Goal: Information Seeking & Learning: Learn about a topic

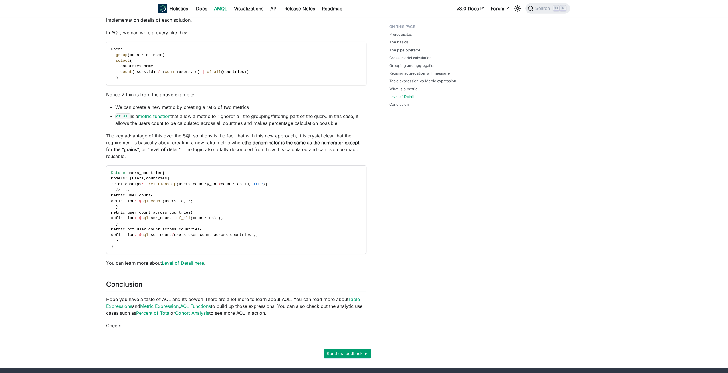
scroll to position [1522, 0]
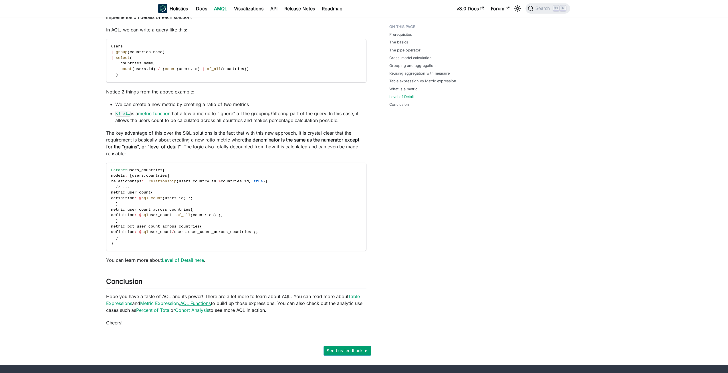
click at [192, 300] on link "AQL Functions" at bounding box center [195, 303] width 31 height 6
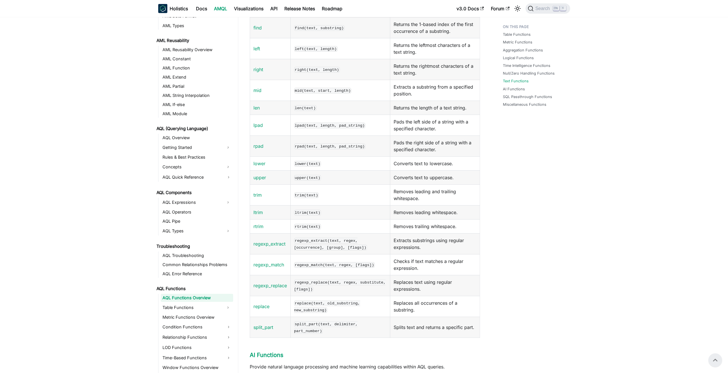
scroll to position [1747, 0]
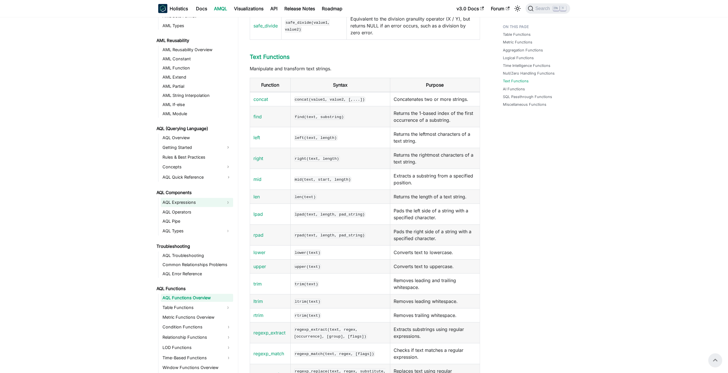
click at [197, 200] on link "AQL Expressions" at bounding box center [192, 202] width 62 height 9
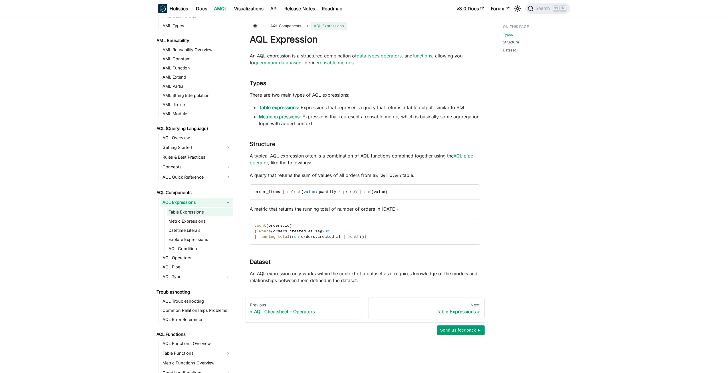
click at [197, 211] on link "Table Expressions" at bounding box center [200, 212] width 66 height 8
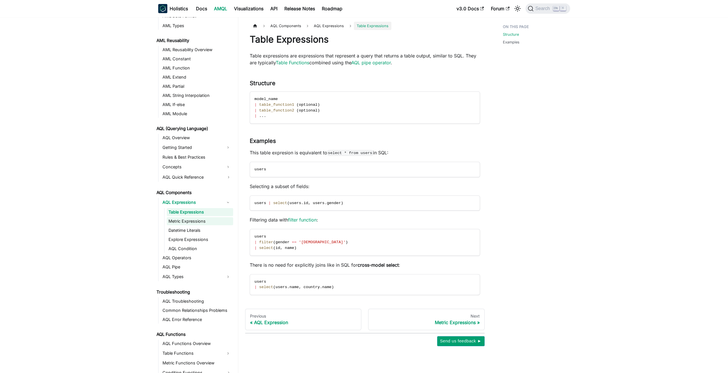
click at [191, 223] on link "Metric Expressions" at bounding box center [200, 221] width 66 height 8
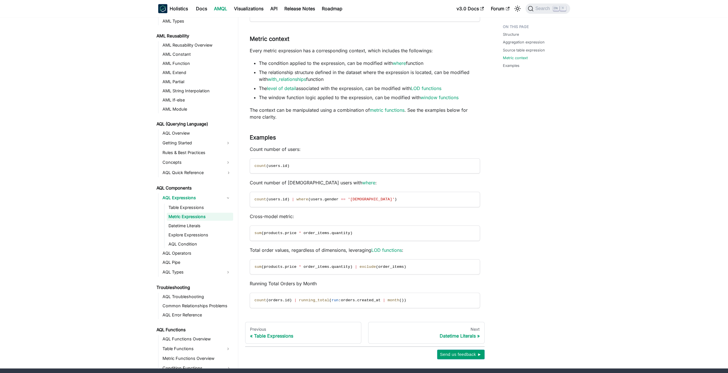
scroll to position [457, 0]
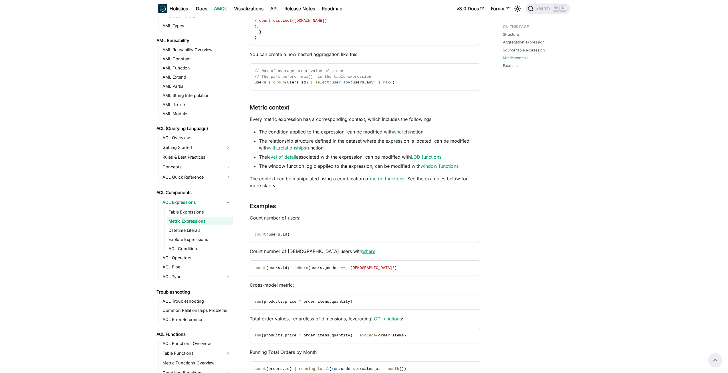
click at [362, 250] on link "where" at bounding box center [368, 251] width 13 height 6
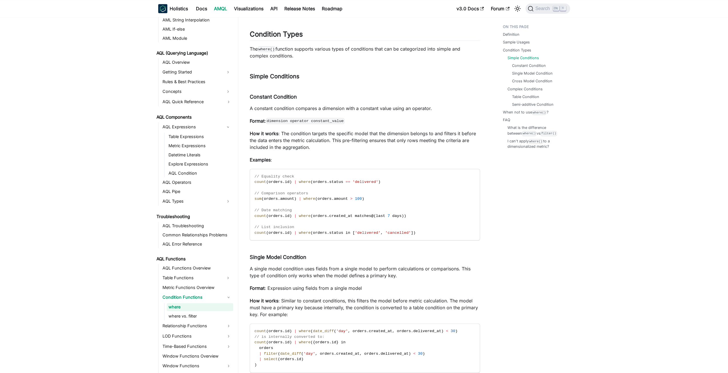
scroll to position [743, 0]
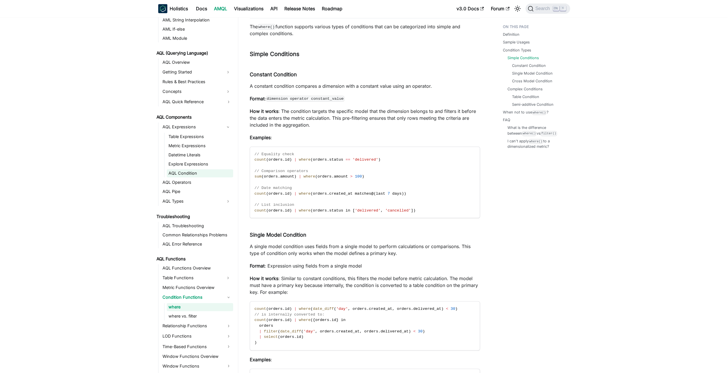
click at [204, 172] on link "AQL Condition" at bounding box center [200, 173] width 66 height 8
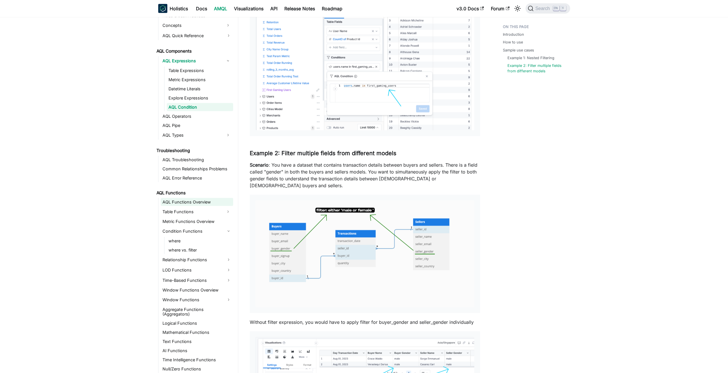
scroll to position [304, 0]
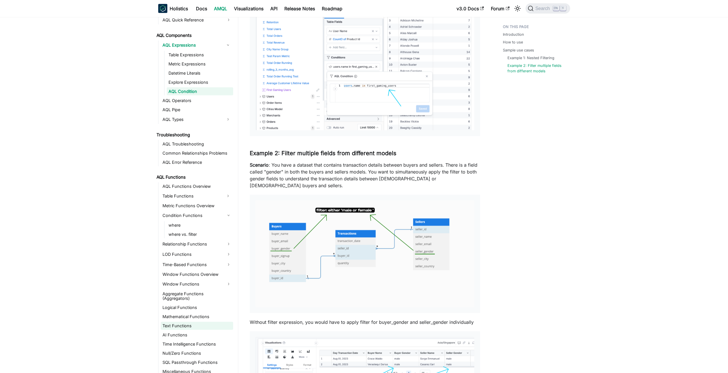
click at [179, 322] on link "Text Functions" at bounding box center [197, 326] width 72 height 8
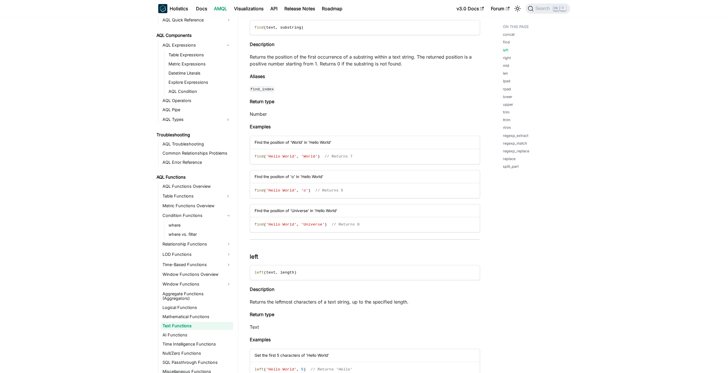
scroll to position [286, 0]
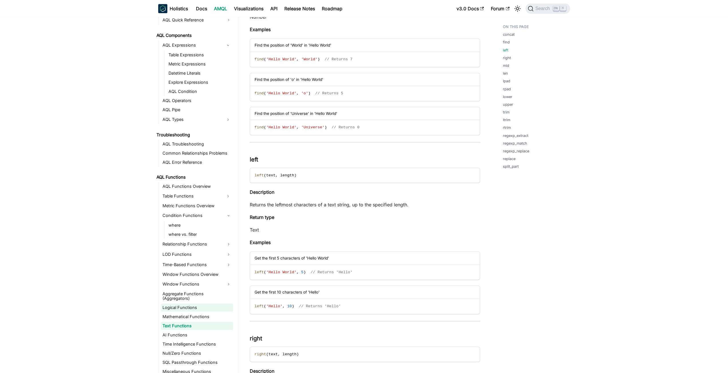
click at [207, 304] on link "Logical Functions" at bounding box center [197, 308] width 72 height 8
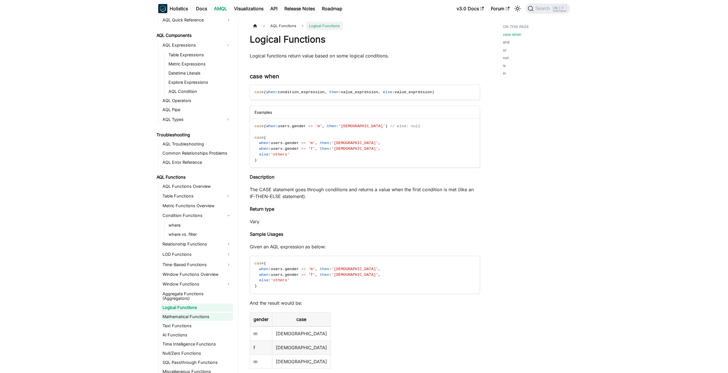
click at [200, 313] on link "Mathematical Functions" at bounding box center [197, 317] width 72 height 8
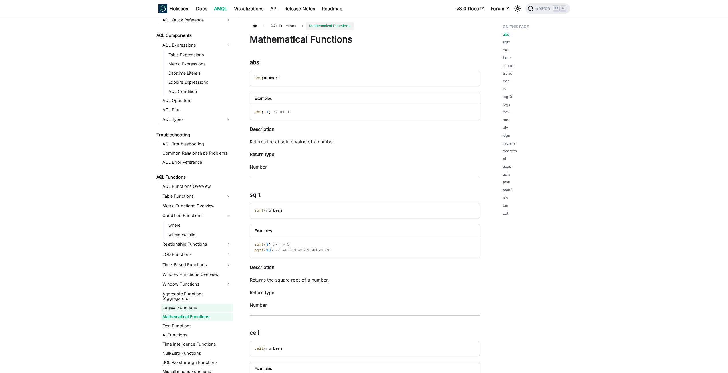
click at [200, 304] on link "Logical Functions" at bounding box center [197, 308] width 72 height 8
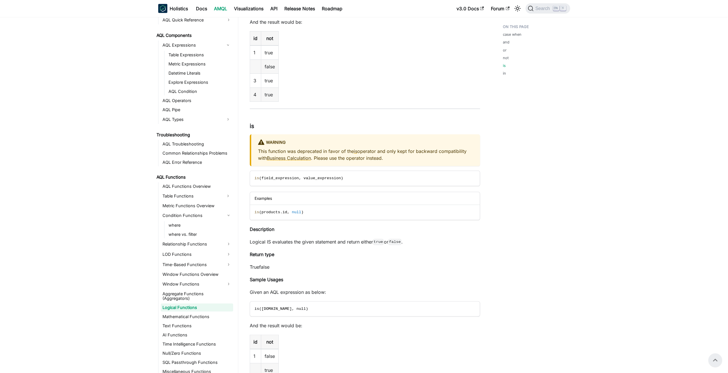
scroll to position [1145, 0]
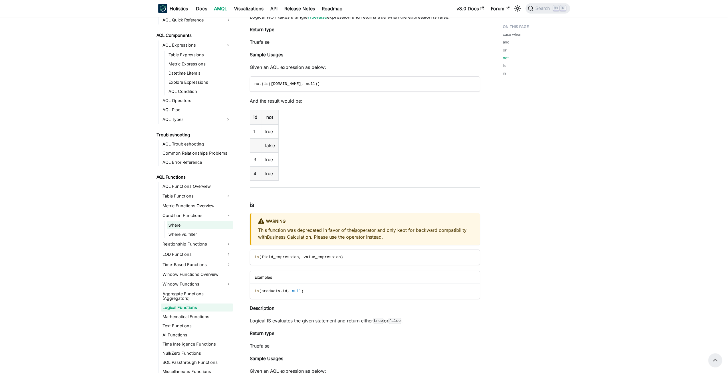
click at [185, 226] on link "where" at bounding box center [200, 225] width 66 height 8
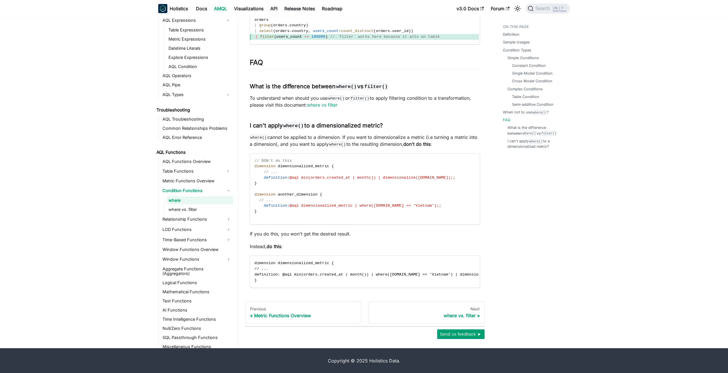
scroll to position [1943, 0]
click at [194, 342] on link "Miscellaneous Functions" at bounding box center [197, 346] width 72 height 8
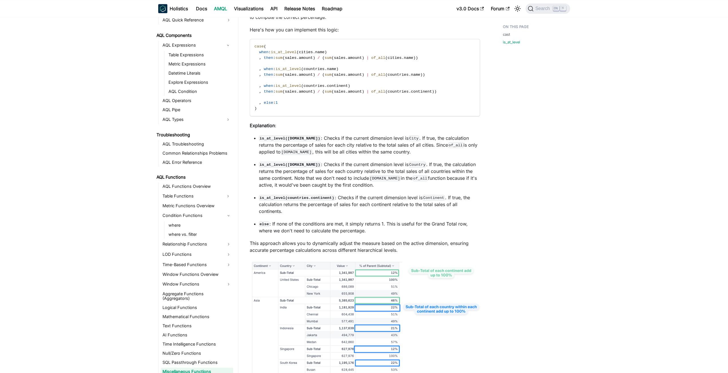
scroll to position [766, 0]
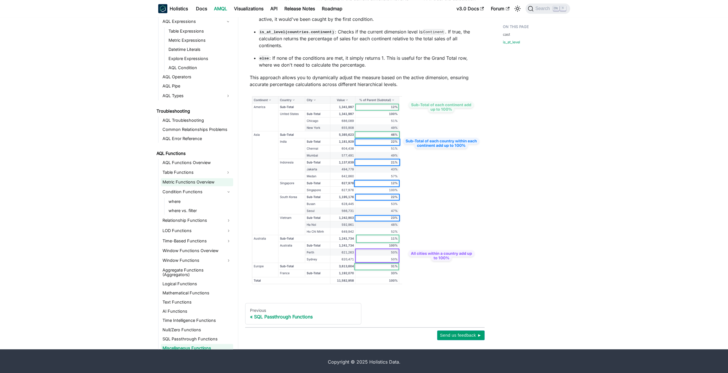
click at [185, 182] on link "Metric Functions Overview" at bounding box center [197, 182] width 72 height 8
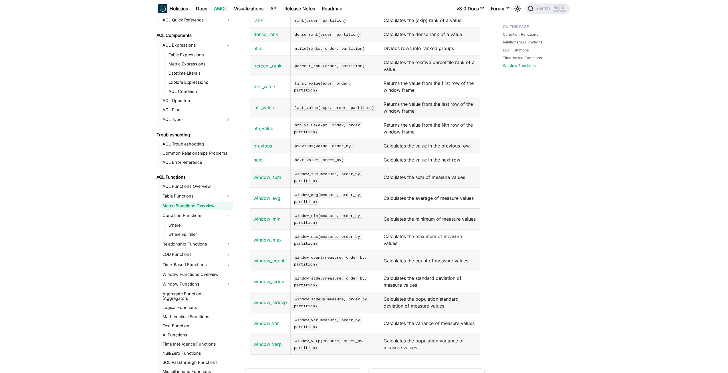
scroll to position [641, 0]
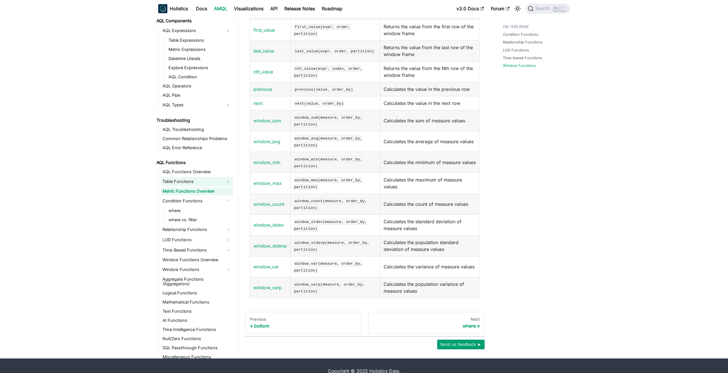
click at [194, 177] on link "Table Functions" at bounding box center [192, 181] width 62 height 9
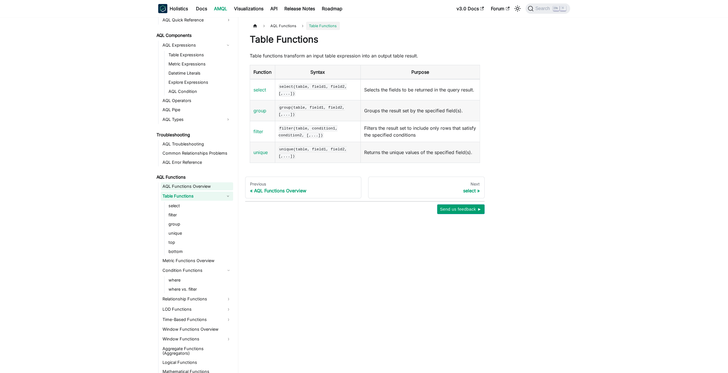
click at [181, 188] on link "AQL Functions Overview" at bounding box center [197, 186] width 72 height 8
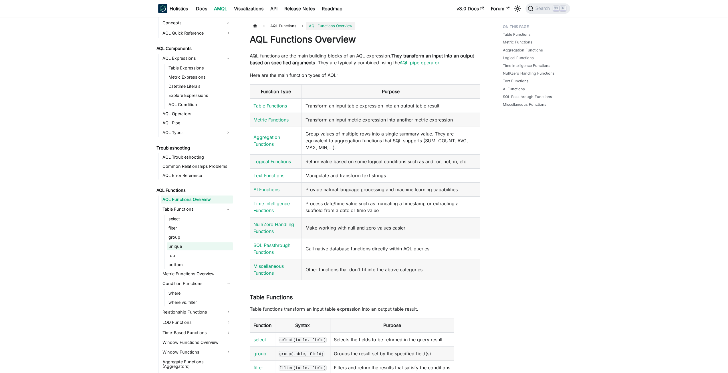
scroll to position [218, 0]
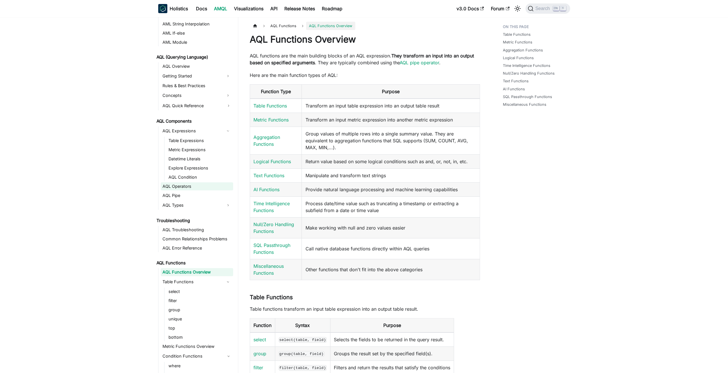
click at [194, 185] on link "AQL Operators" at bounding box center [197, 186] width 72 height 8
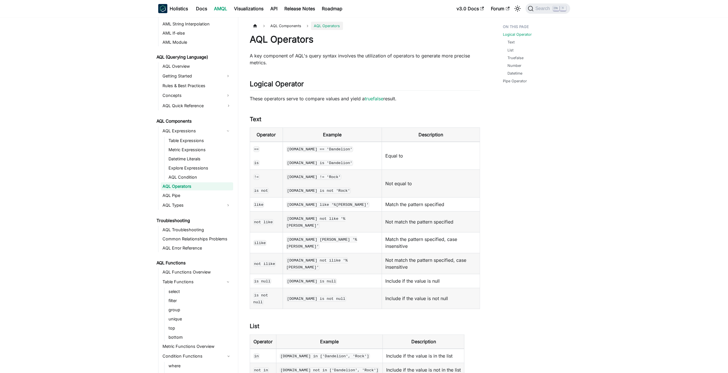
click at [288, 158] on td "[DOMAIN_NAME] == 'Dandelion' [DOMAIN_NAME] is 'Dandelion'" at bounding box center [331, 156] width 99 height 28
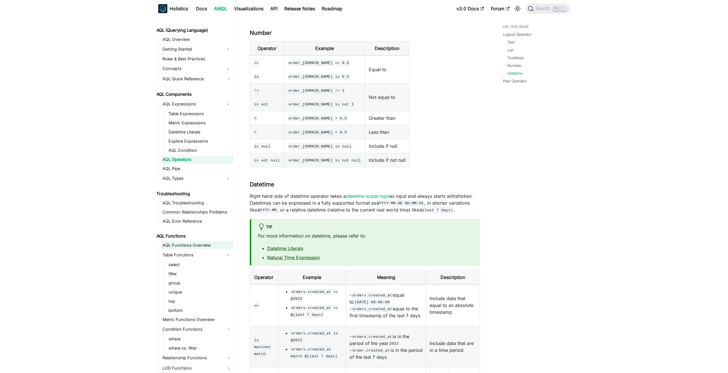
scroll to position [246, 0]
click at [182, 170] on link "AQL Pipe" at bounding box center [197, 167] width 72 height 8
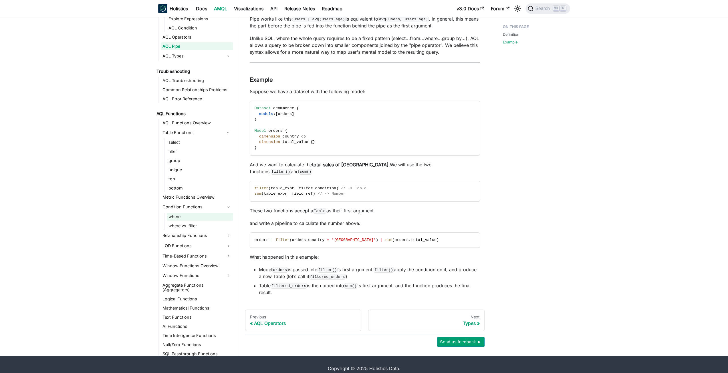
scroll to position [358, 0]
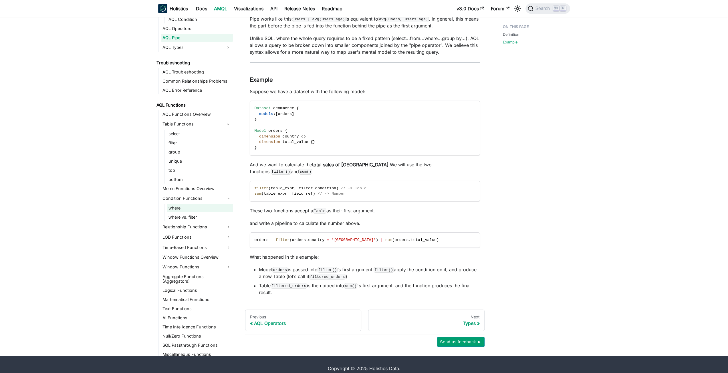
click at [177, 204] on link "where" at bounding box center [200, 208] width 66 height 8
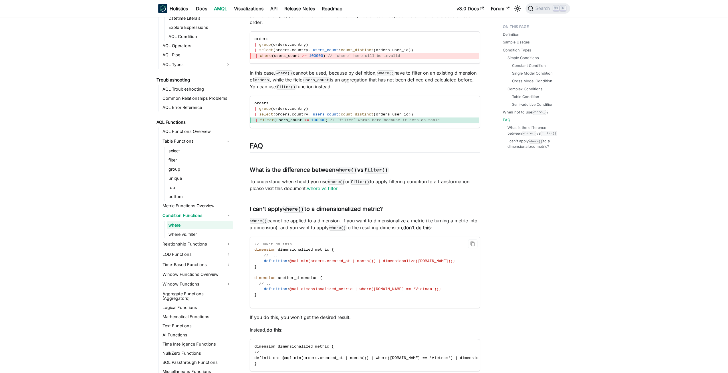
scroll to position [1943, 0]
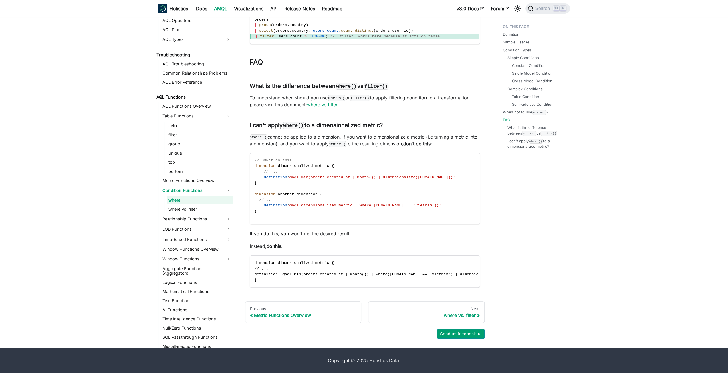
click at [174, 209] on link "where vs. filter" at bounding box center [200, 209] width 66 height 8
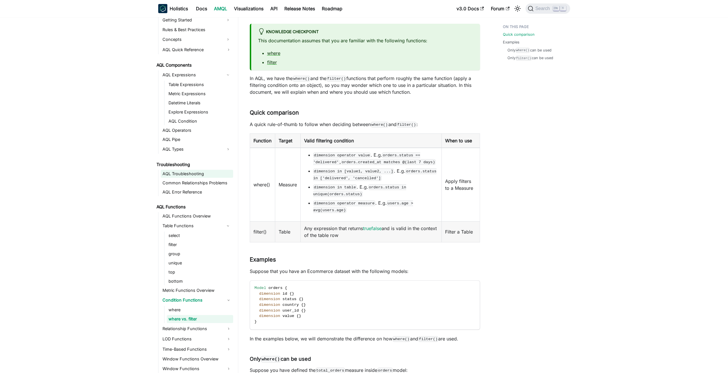
scroll to position [273, 0]
click at [190, 133] on link "AQL Operators" at bounding box center [197, 131] width 72 height 8
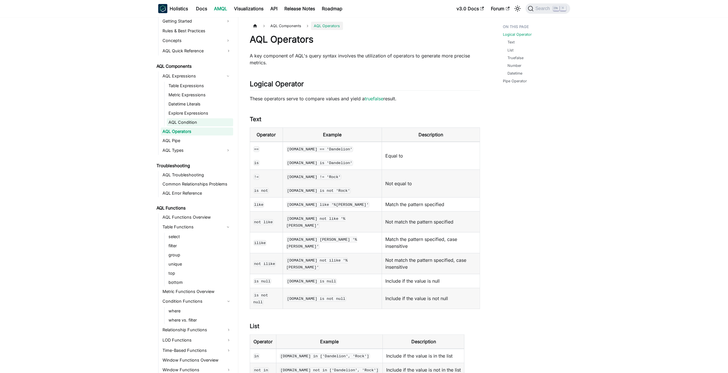
click at [192, 121] on link "AQL Condition" at bounding box center [200, 122] width 66 height 8
